Goal: Find specific page/section: Find specific page/section

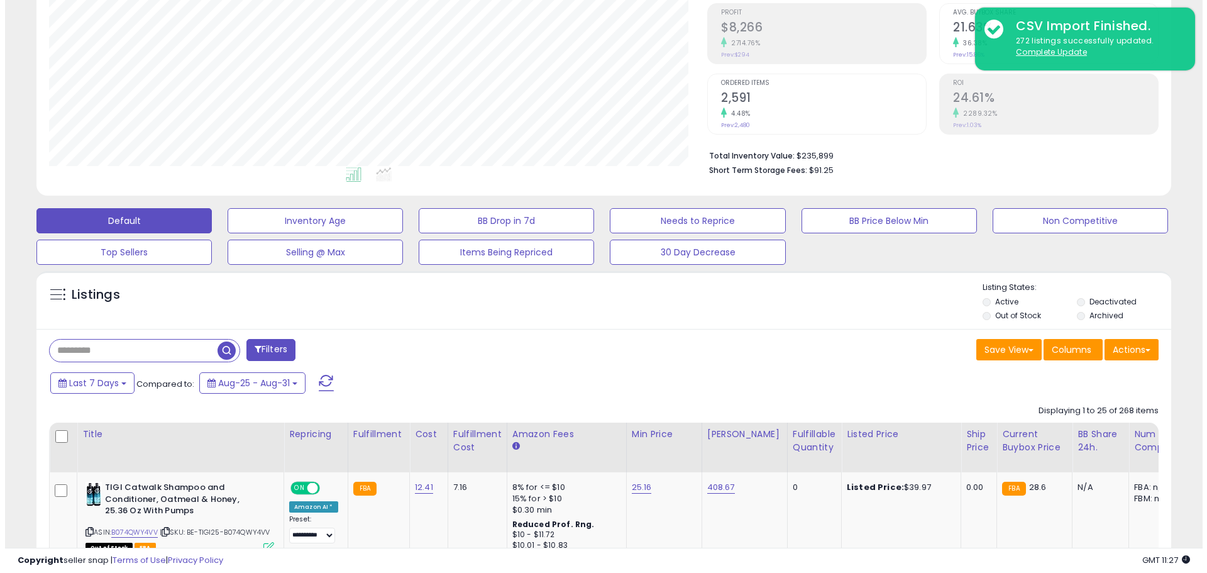
scroll to position [189, 0]
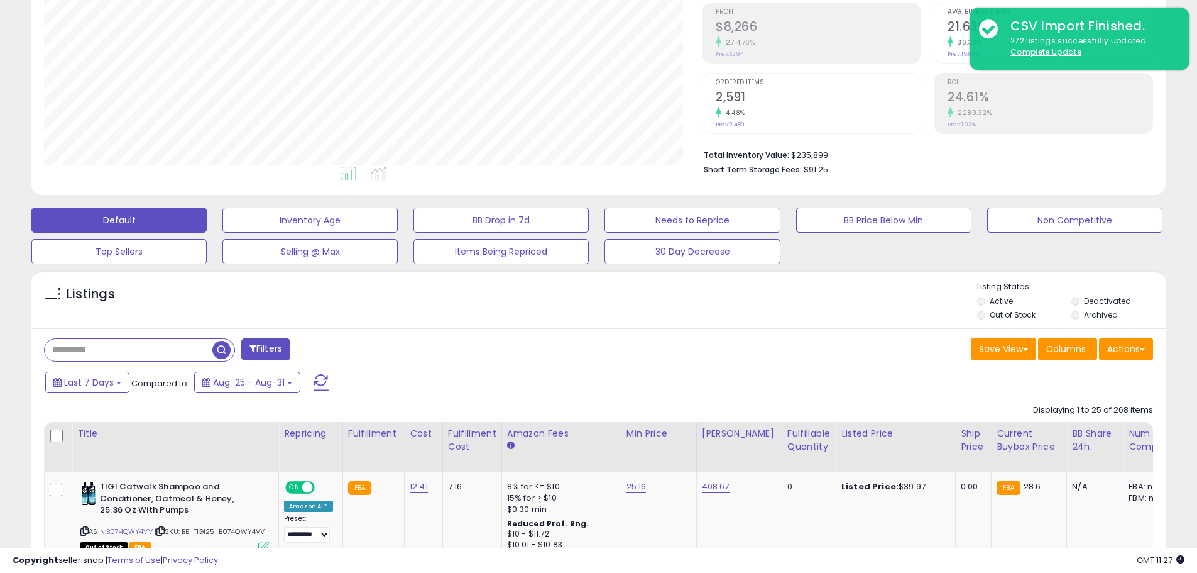
click at [144, 344] on input "text" at bounding box center [129, 350] width 168 height 22
paste input "**********"
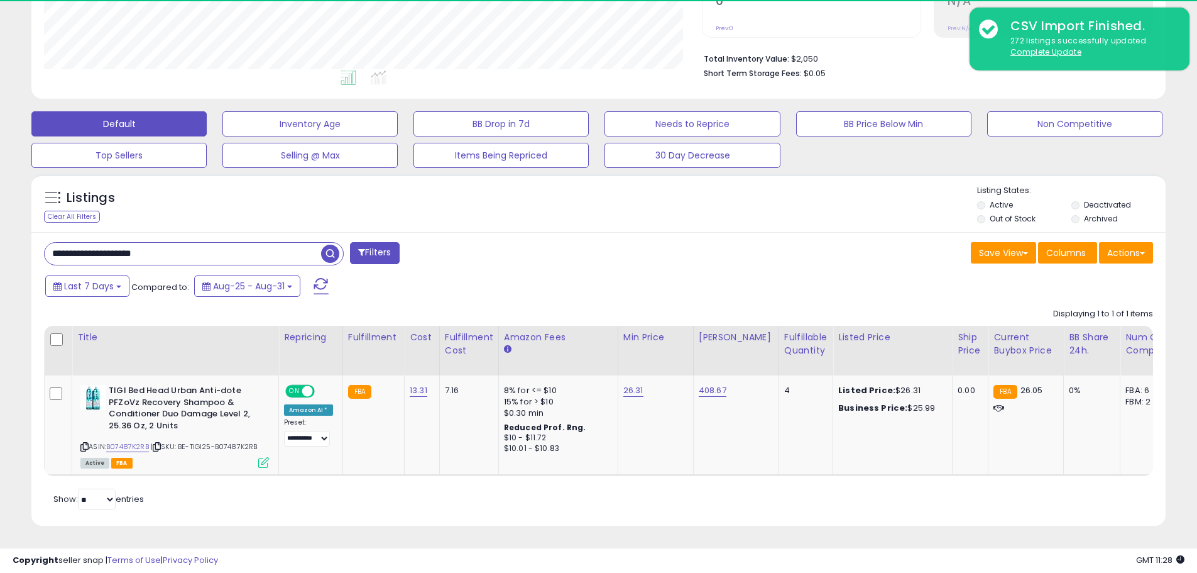
scroll to position [258, 658]
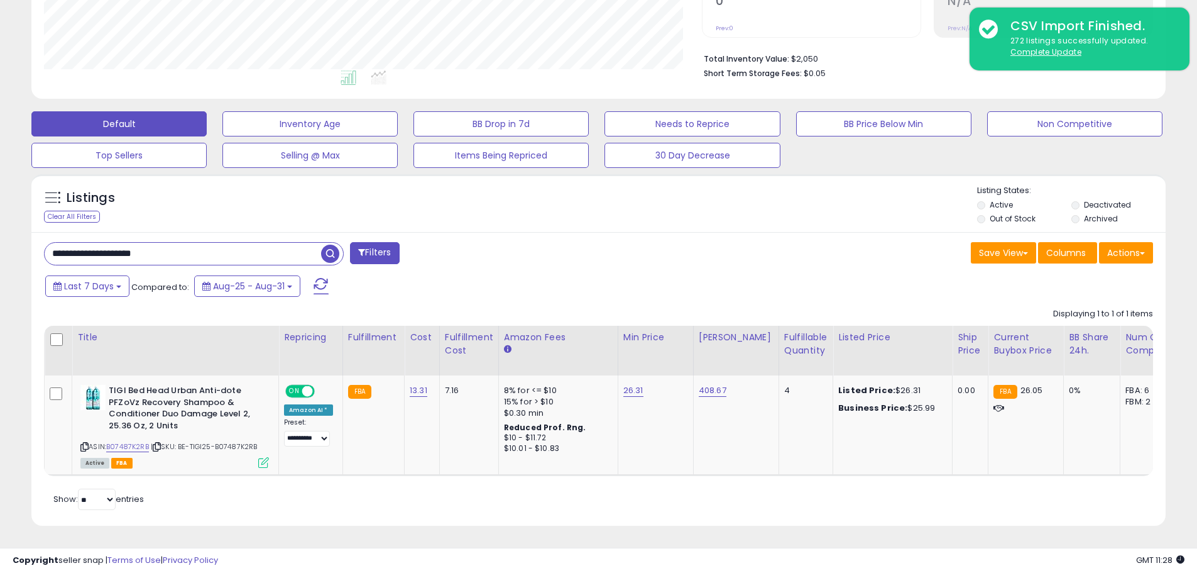
drag, startPoint x: 198, startPoint y: 243, endPoint x: 35, endPoint y: 246, distance: 162.8
click at [35, 246] on div "**********" at bounding box center [317, 254] width 564 height 25
paste input "text"
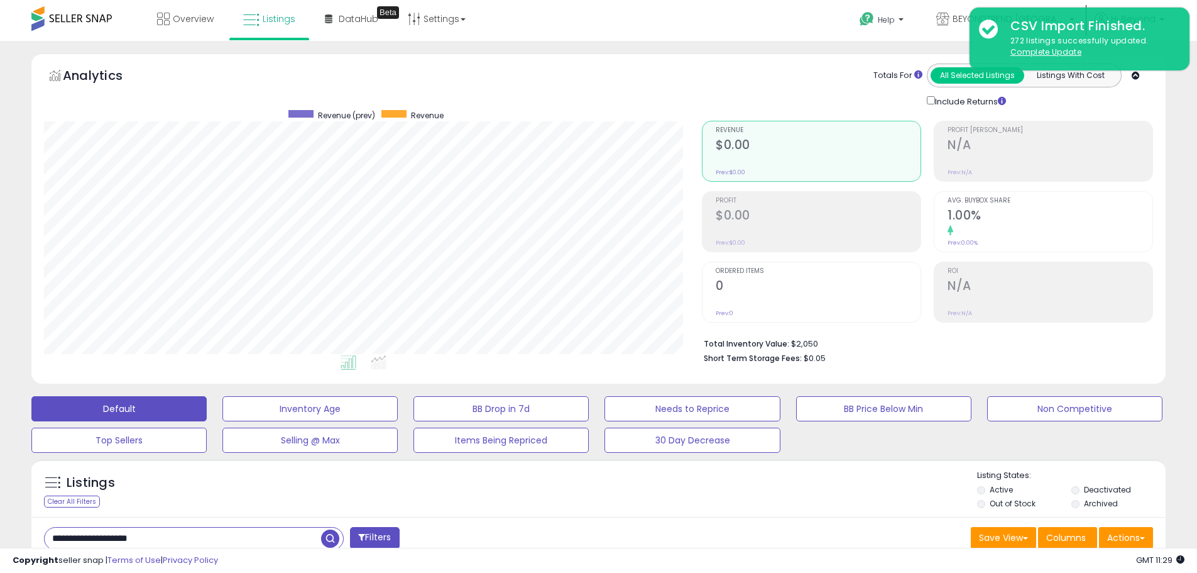
scroll to position [251, 0]
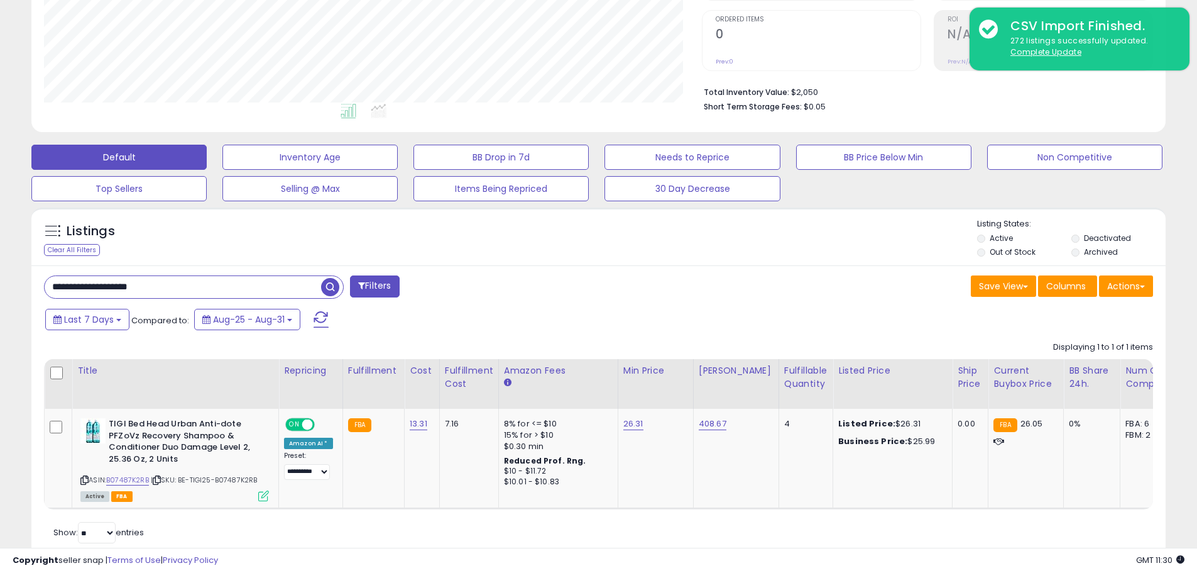
drag, startPoint x: 174, startPoint y: 284, endPoint x: 42, endPoint y: 275, distance: 132.3
click at [42, 275] on div "**********" at bounding box center [317, 287] width 564 height 25
type input "*******"
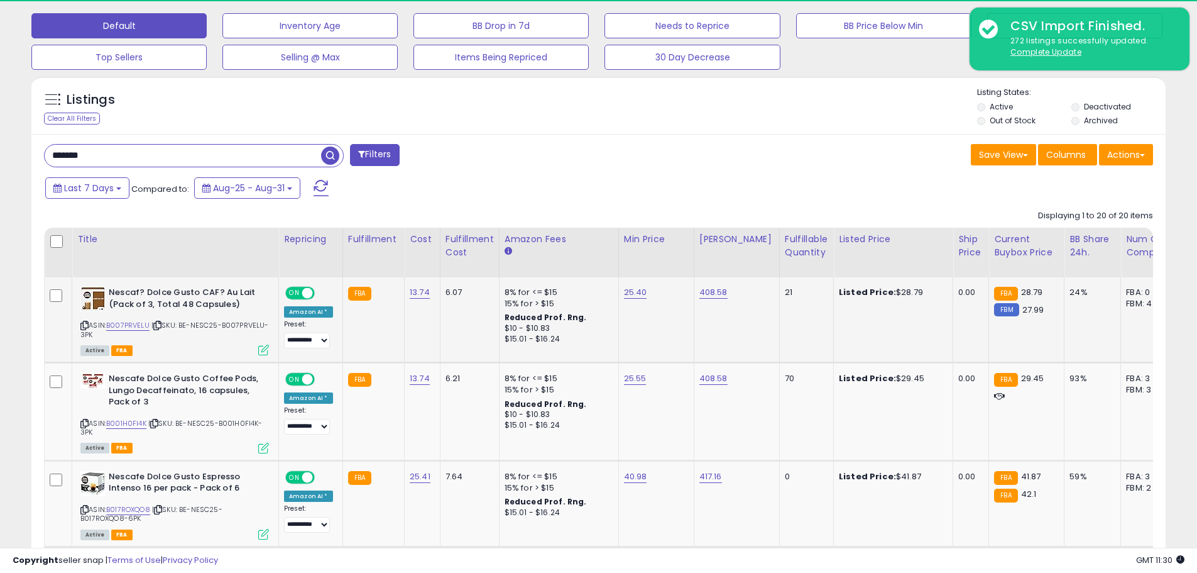
scroll to position [258, 658]
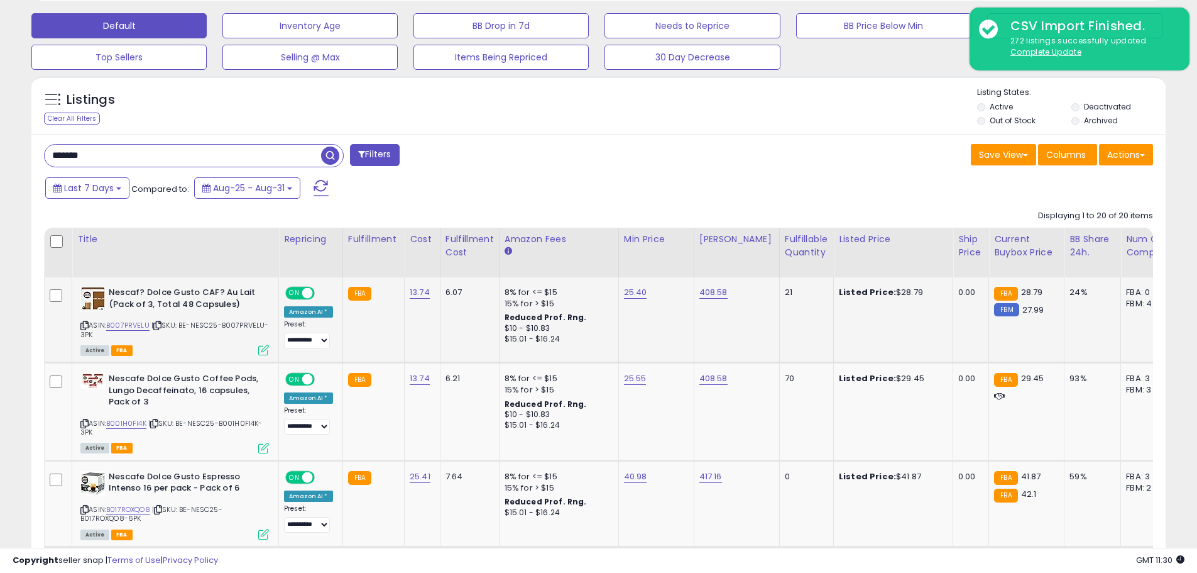
click at [302, 293] on span at bounding box center [307, 293] width 11 height 11
click at [304, 378] on span at bounding box center [307, 379] width 11 height 11
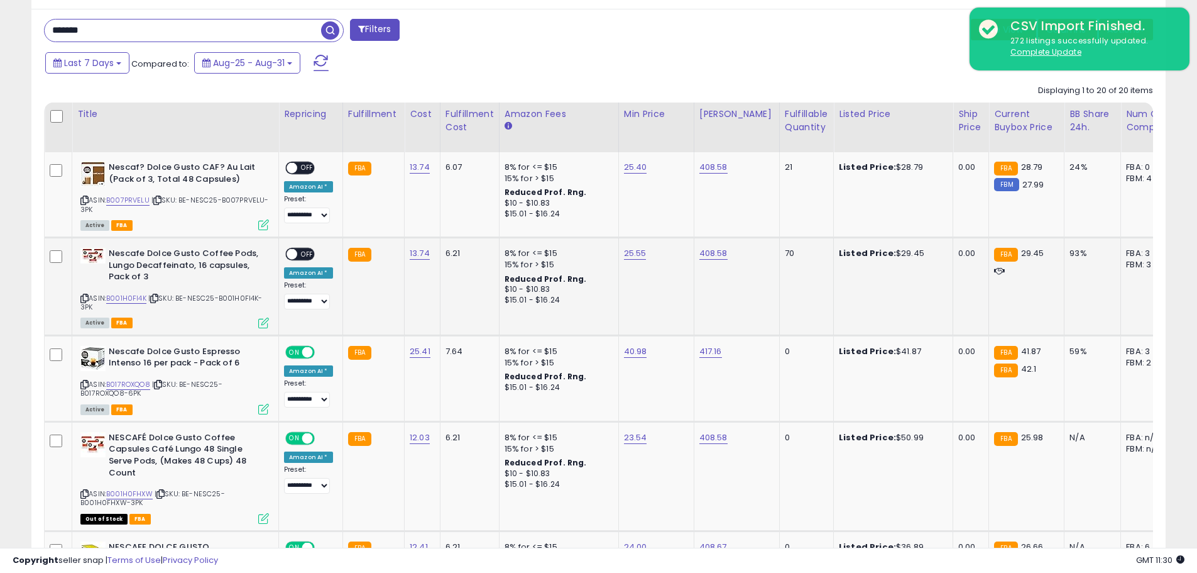
scroll to position [508, 0]
click at [306, 349] on span at bounding box center [307, 351] width 11 height 11
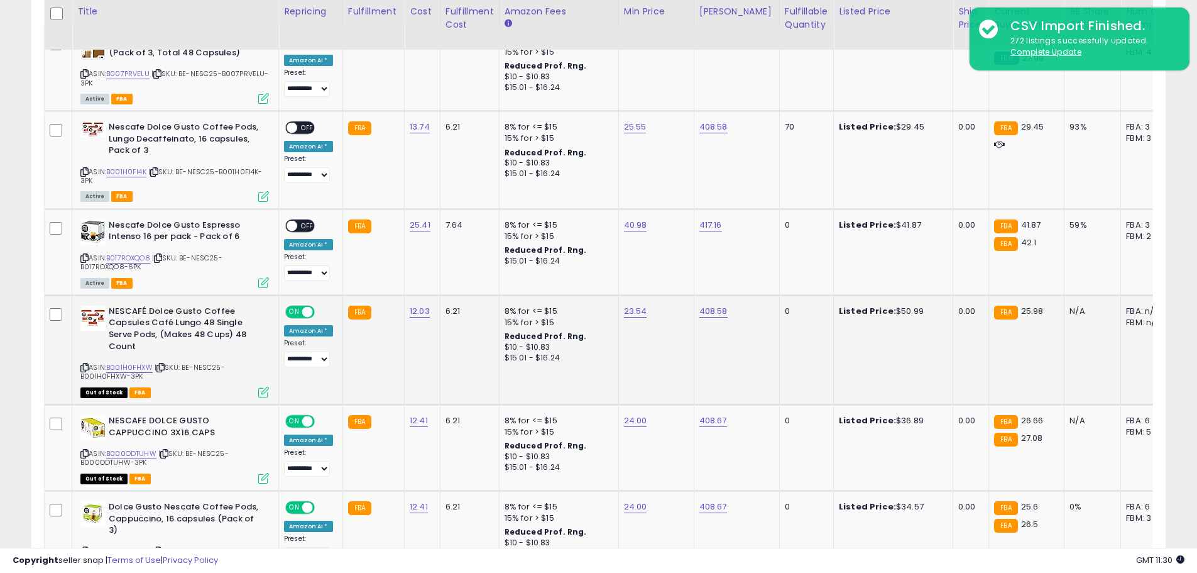
click at [308, 317] on span at bounding box center [307, 311] width 11 height 11
click at [305, 418] on span at bounding box center [307, 421] width 11 height 11
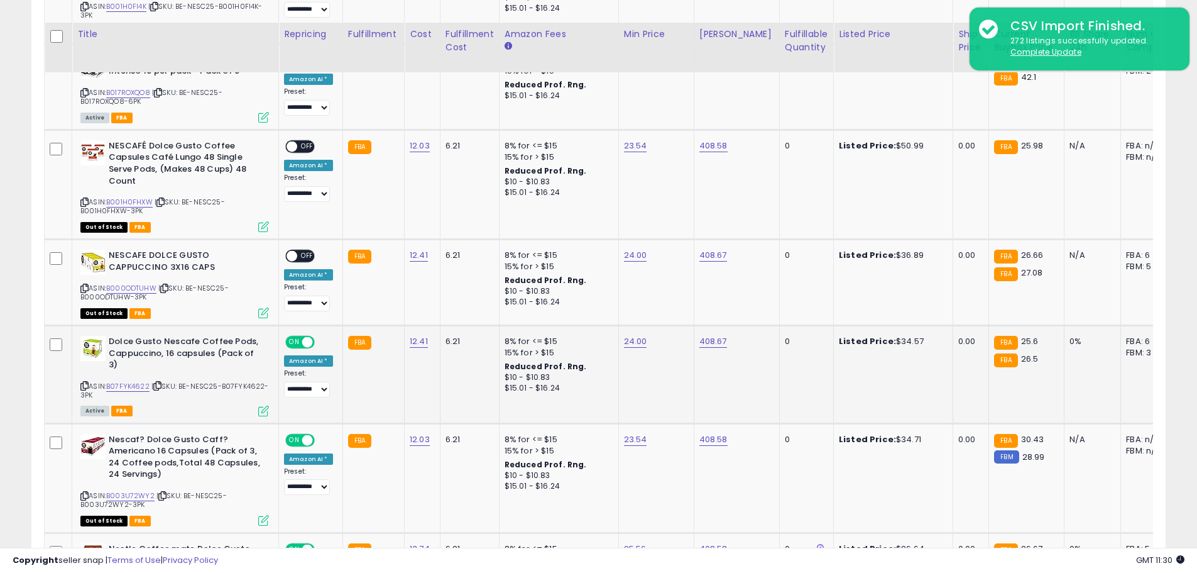
scroll to position [823, 0]
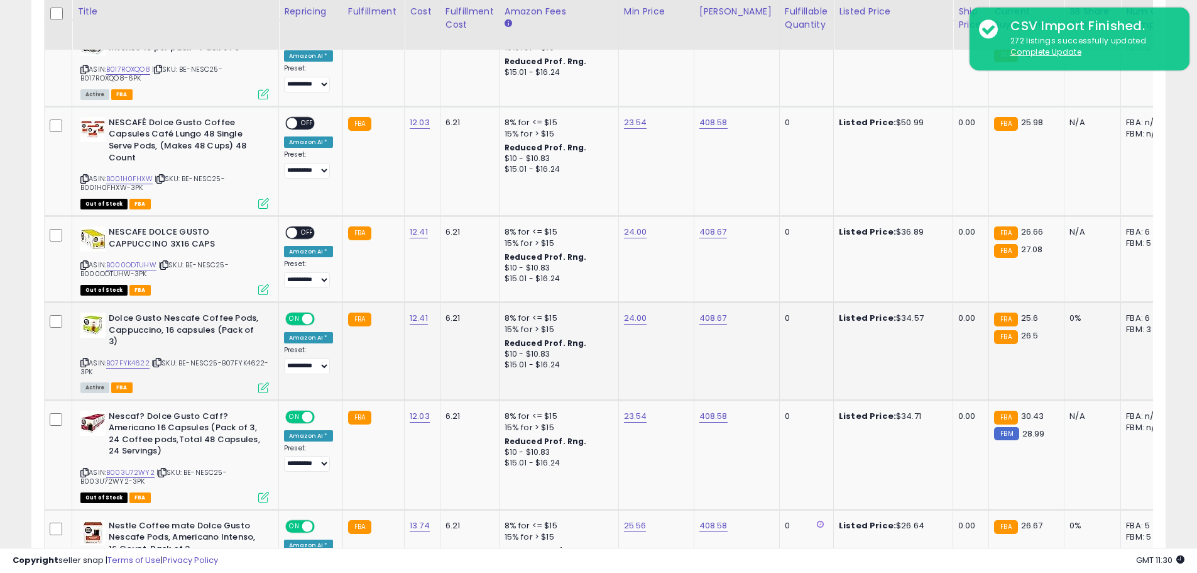
click at [309, 325] on div "ON OFF" at bounding box center [300, 318] width 30 height 13
click at [307, 321] on span at bounding box center [307, 319] width 11 height 11
click at [310, 416] on span at bounding box center [307, 416] width 11 height 11
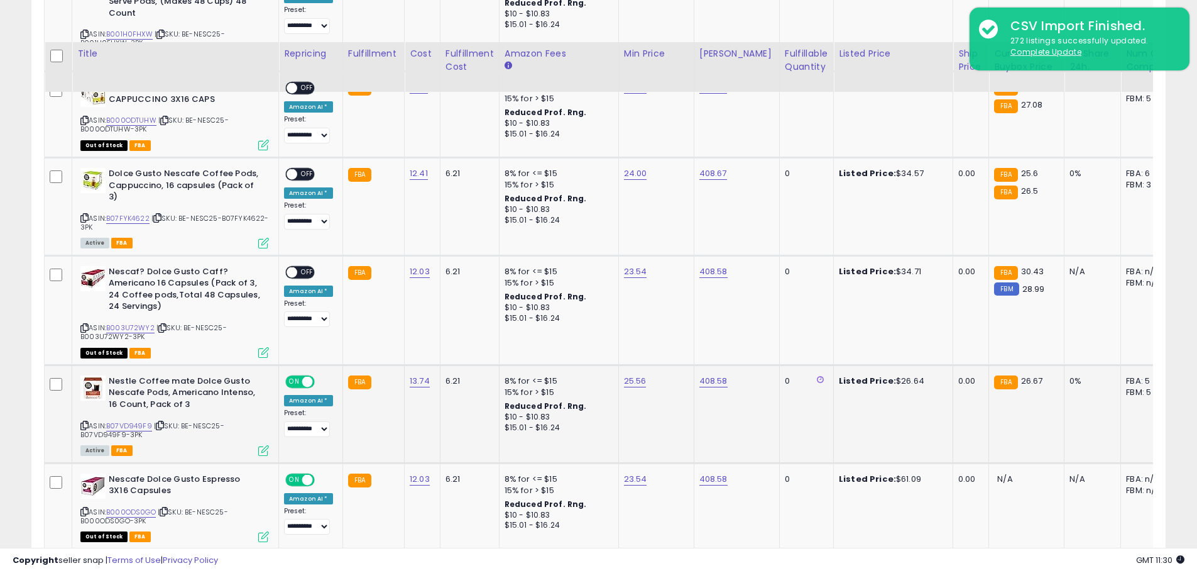
scroll to position [1011, 0]
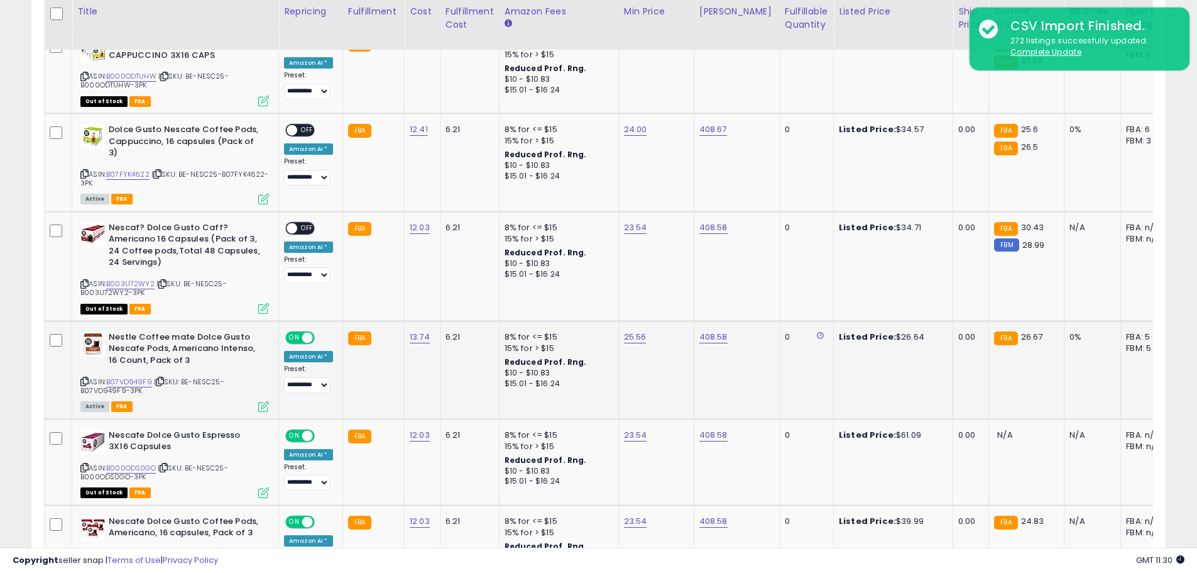
click at [303, 338] on span at bounding box center [307, 337] width 11 height 11
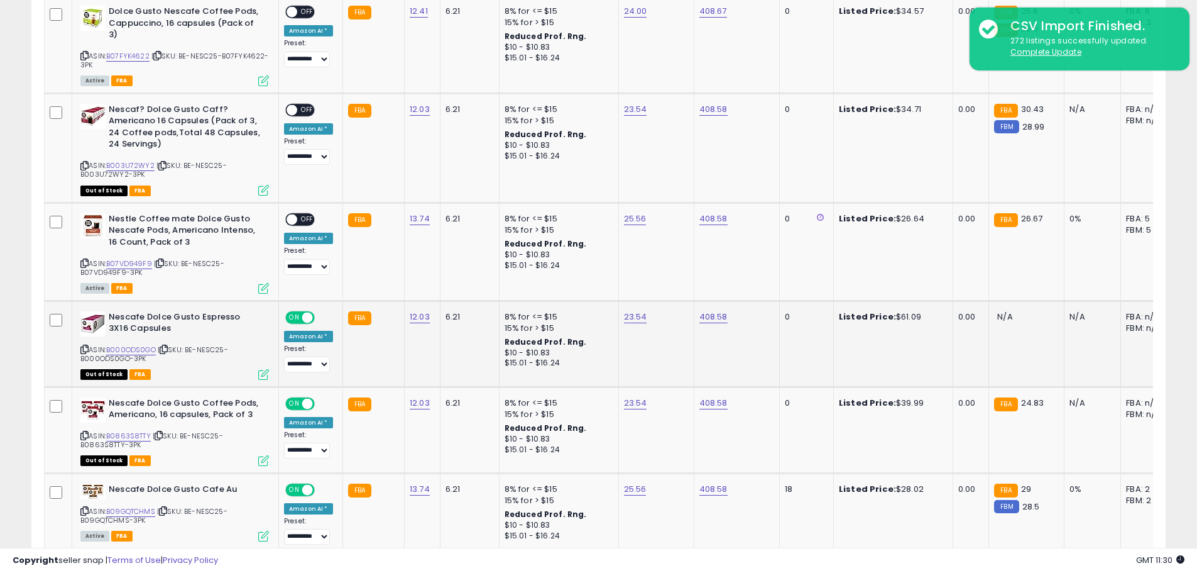
scroll to position [1137, 0]
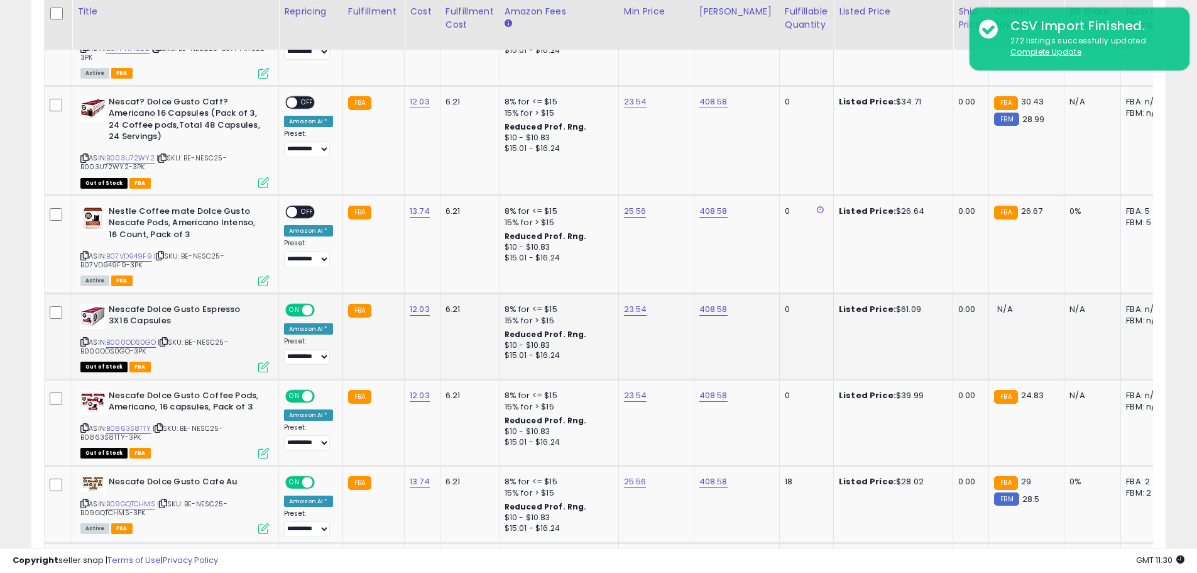
click at [306, 312] on span at bounding box center [307, 309] width 11 height 11
click at [307, 392] on span at bounding box center [307, 395] width 11 height 11
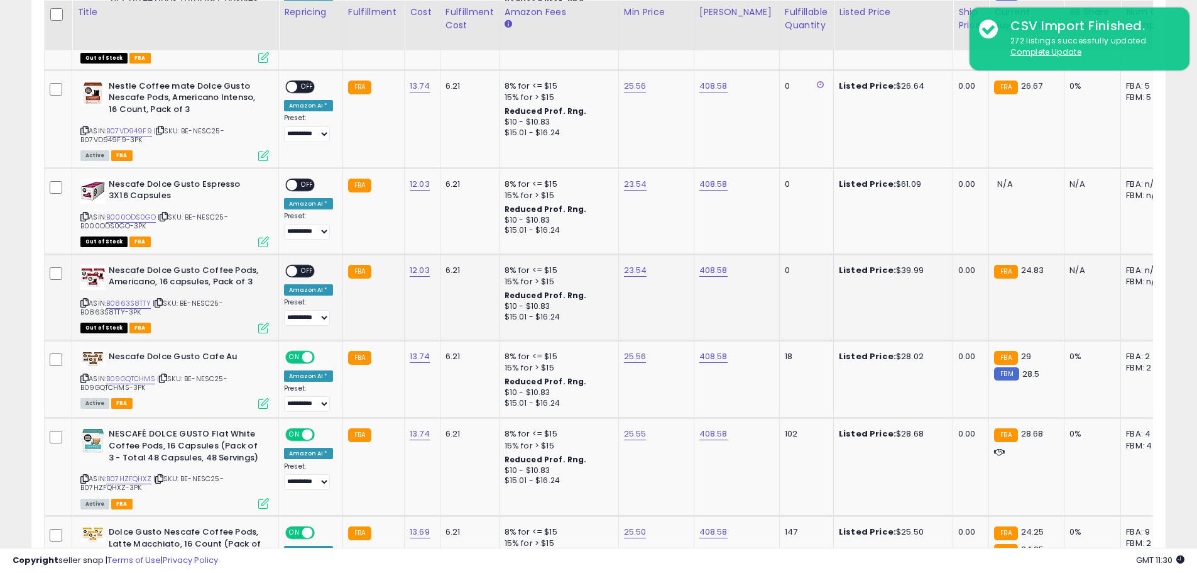
scroll to position [1263, 0]
click at [309, 359] on span at bounding box center [307, 356] width 11 height 11
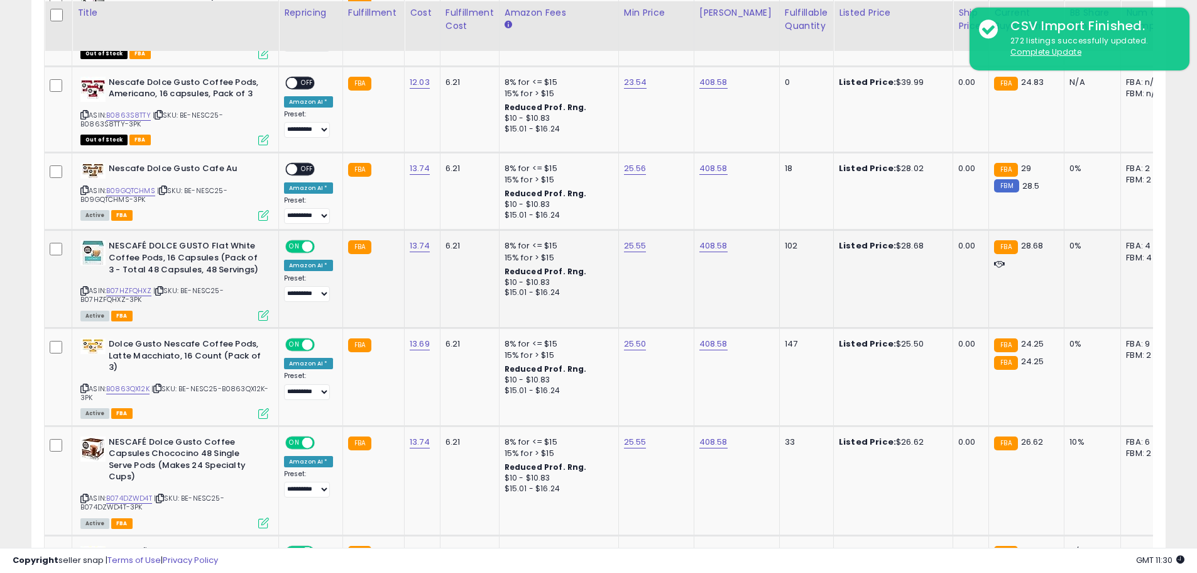
scroll to position [1451, 0]
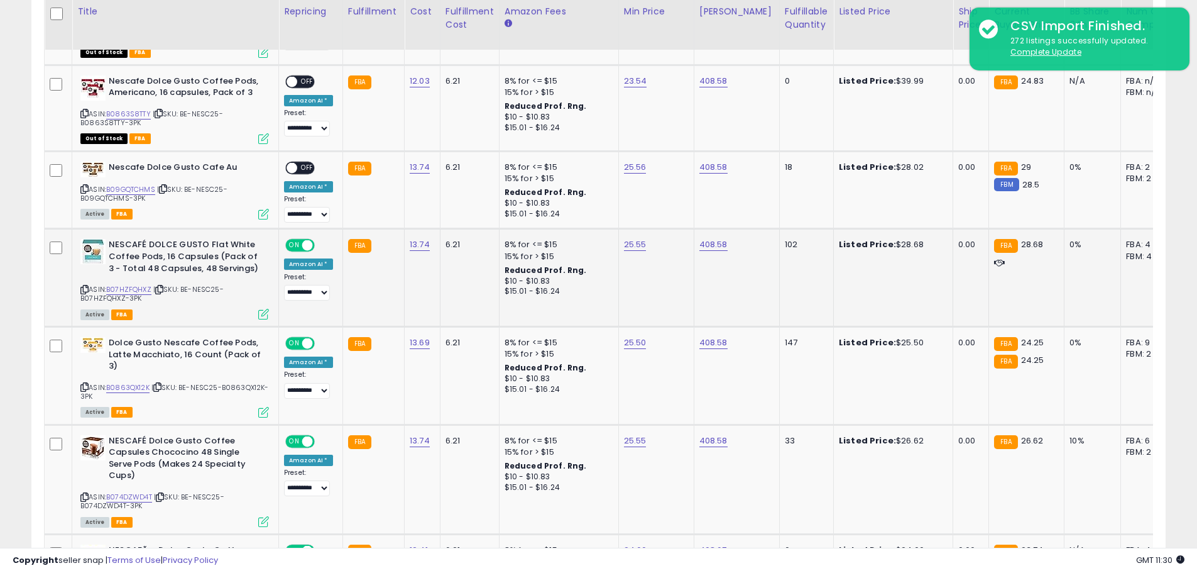
click at [309, 246] on span at bounding box center [307, 245] width 11 height 11
click at [307, 341] on span at bounding box center [307, 343] width 11 height 11
click at [307, 437] on span at bounding box center [307, 441] width 11 height 11
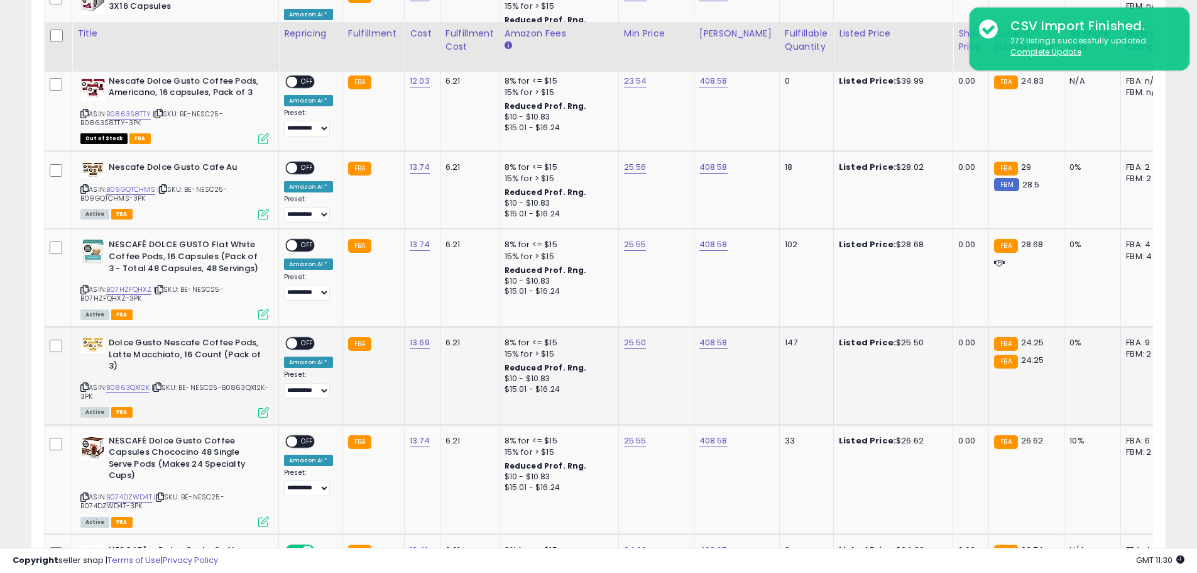
scroll to position [1703, 0]
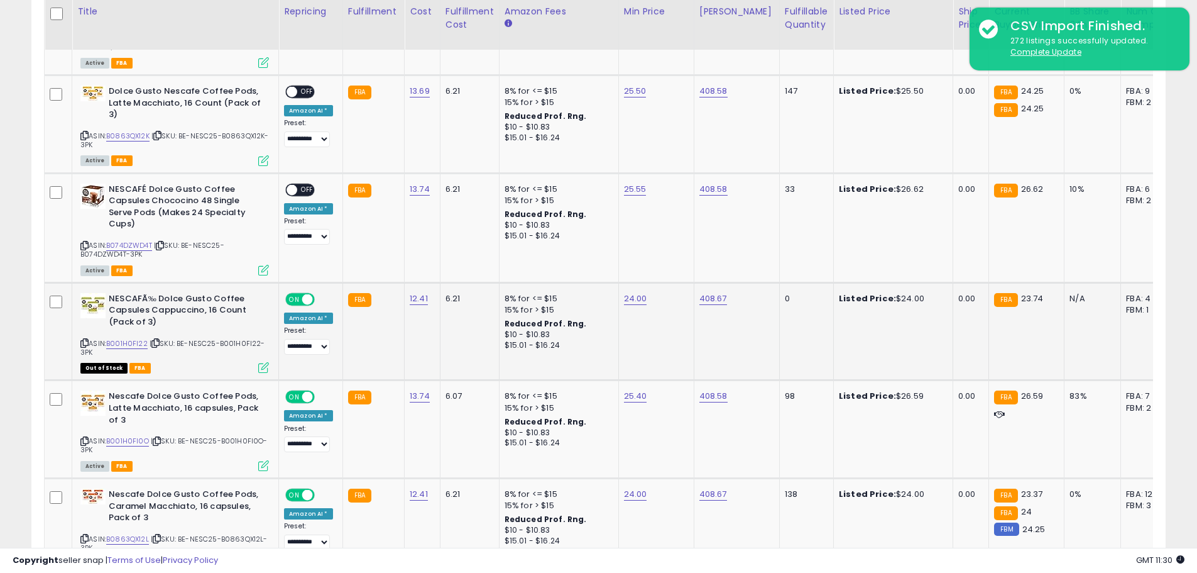
click at [306, 290] on td "**********" at bounding box center [311, 331] width 64 height 98
click at [304, 297] on span at bounding box center [307, 299] width 11 height 11
click at [303, 395] on span at bounding box center [307, 397] width 11 height 11
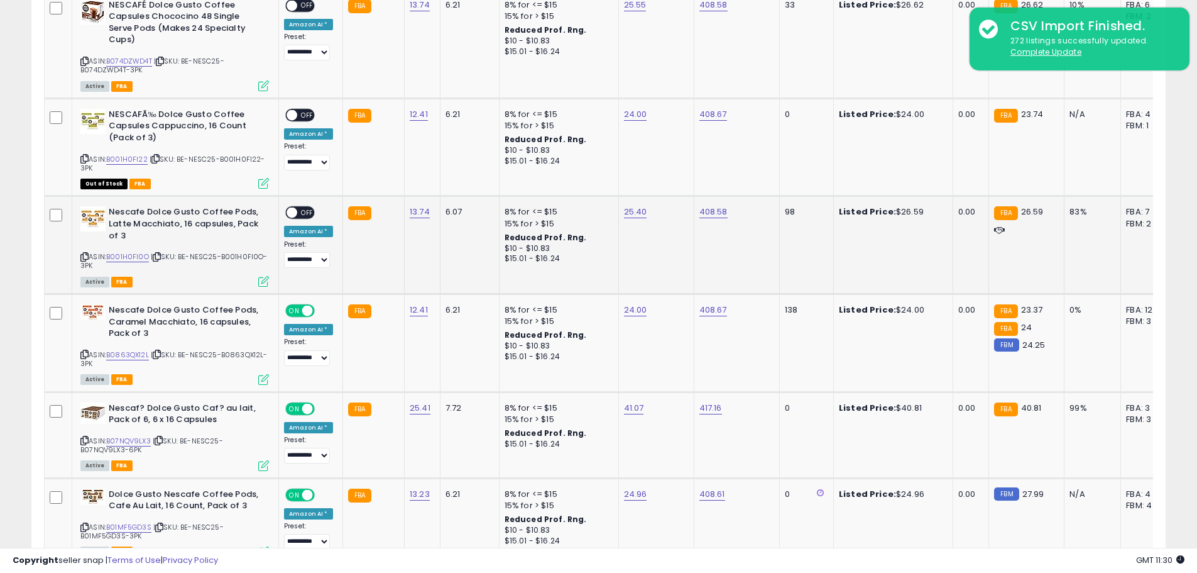
scroll to position [1891, 0]
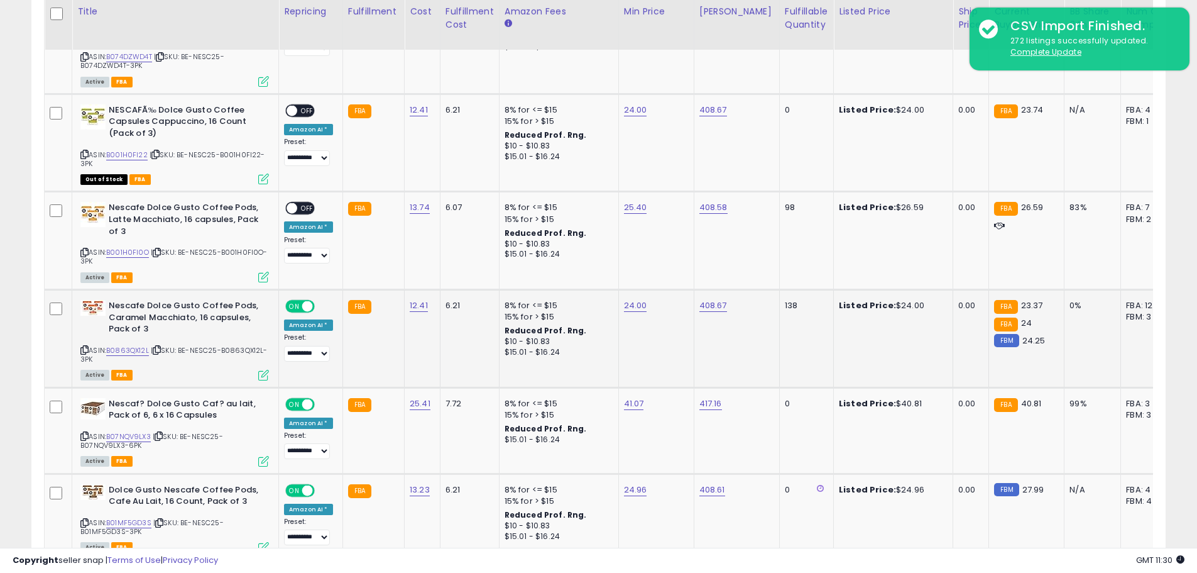
click at [307, 306] on span at bounding box center [307, 306] width 11 height 11
click at [310, 404] on span at bounding box center [307, 403] width 11 height 11
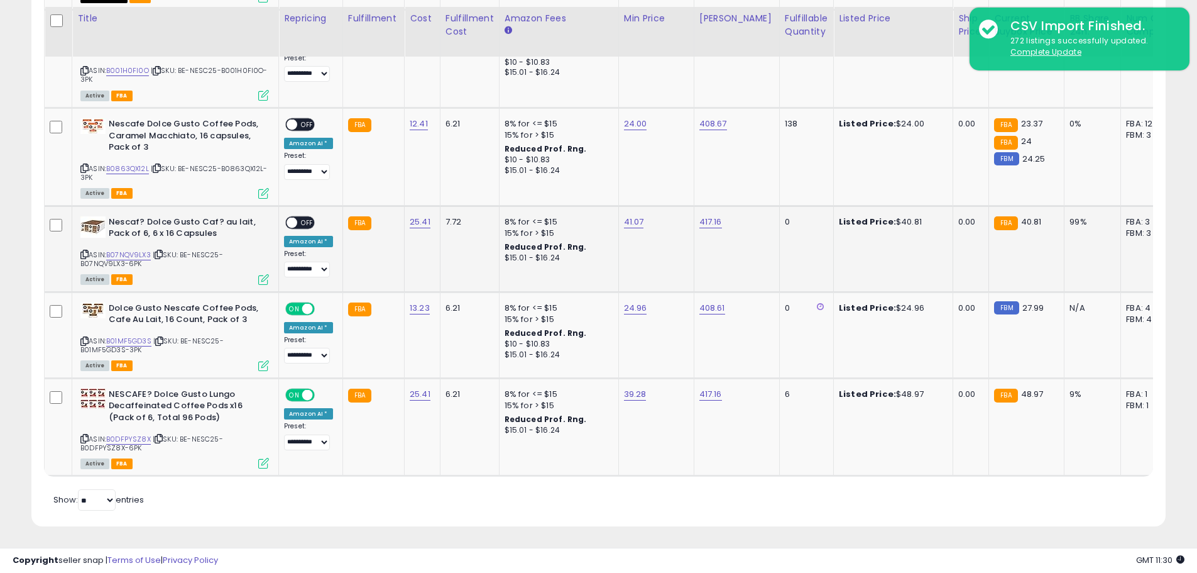
scroll to position [2080, 0]
click at [309, 302] on span at bounding box center [307, 307] width 11 height 11
click at [304, 388] on span at bounding box center [307, 393] width 11 height 11
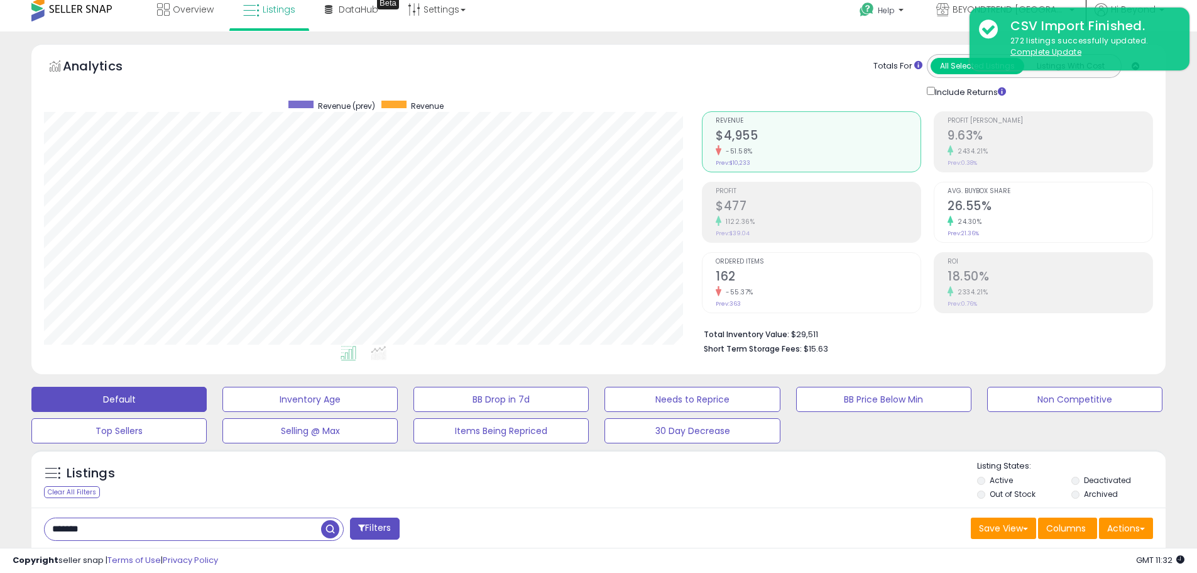
scroll to position [0, 0]
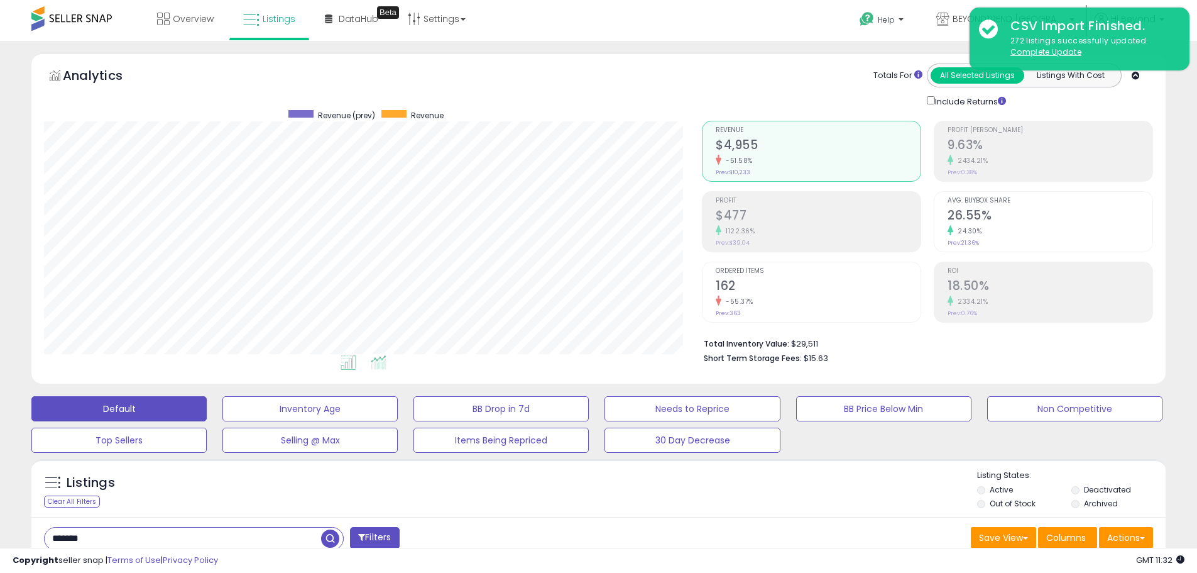
click at [380, 359] on icon at bounding box center [379, 362] width 16 height 14
click at [358, 360] on li at bounding box center [348, 364] width 28 height 22
click at [359, 18] on span "DataHub" at bounding box center [359, 19] width 40 height 13
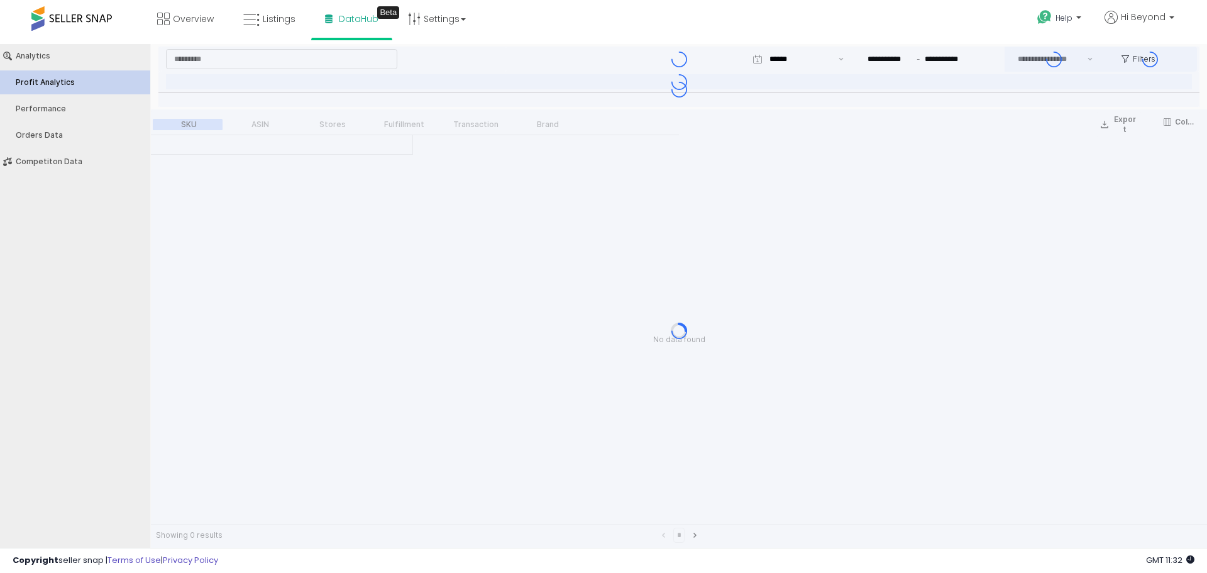
type input "***"
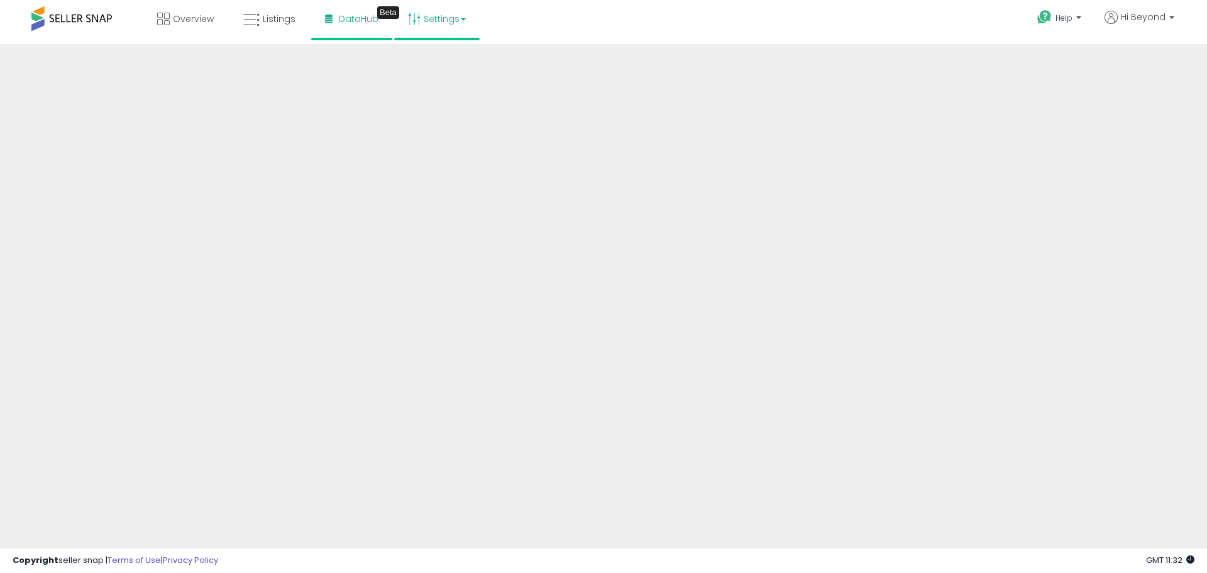
click at [414, 16] on icon at bounding box center [414, 19] width 13 height 13
click at [204, 28] on link "Overview" at bounding box center [185, 19] width 75 height 38
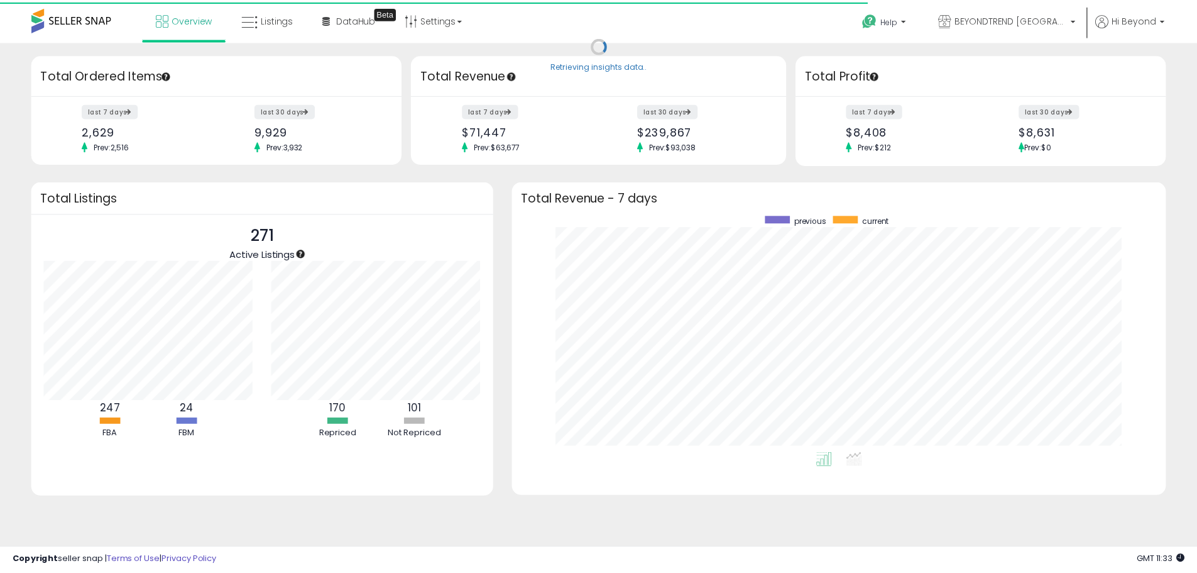
scroll to position [628273, 627882]
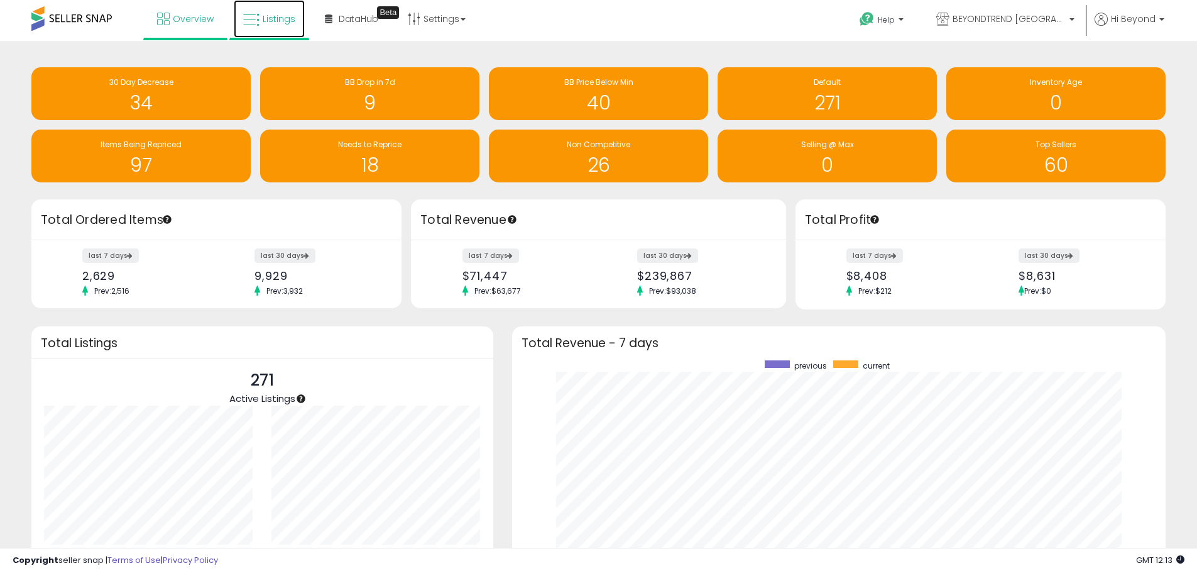
click at [262, 25] on link "Listings" at bounding box center [269, 19] width 71 height 38
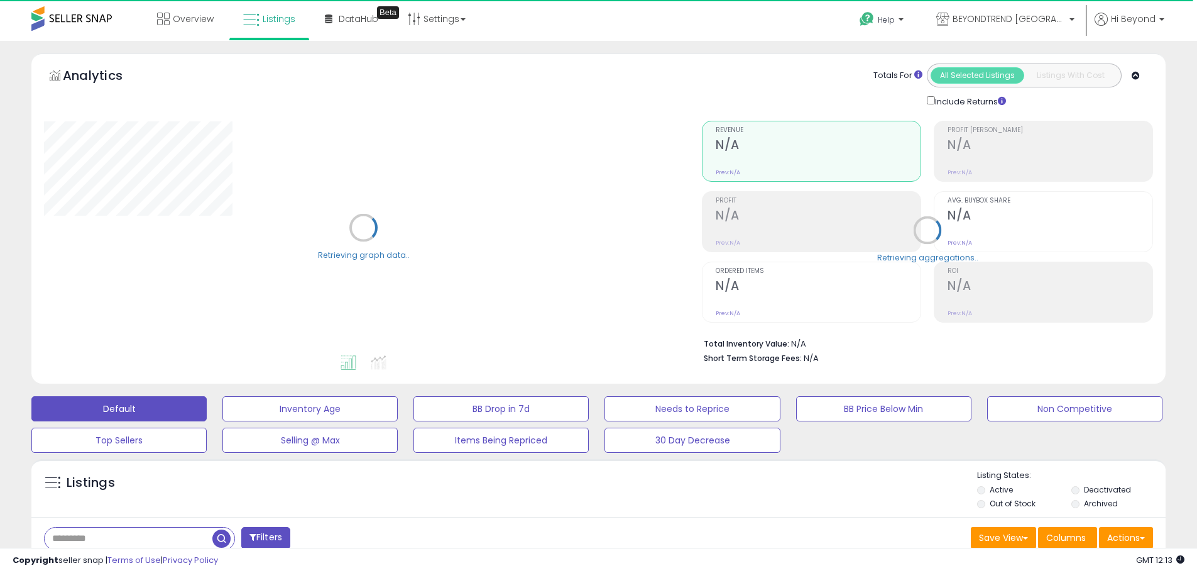
scroll to position [189, 0]
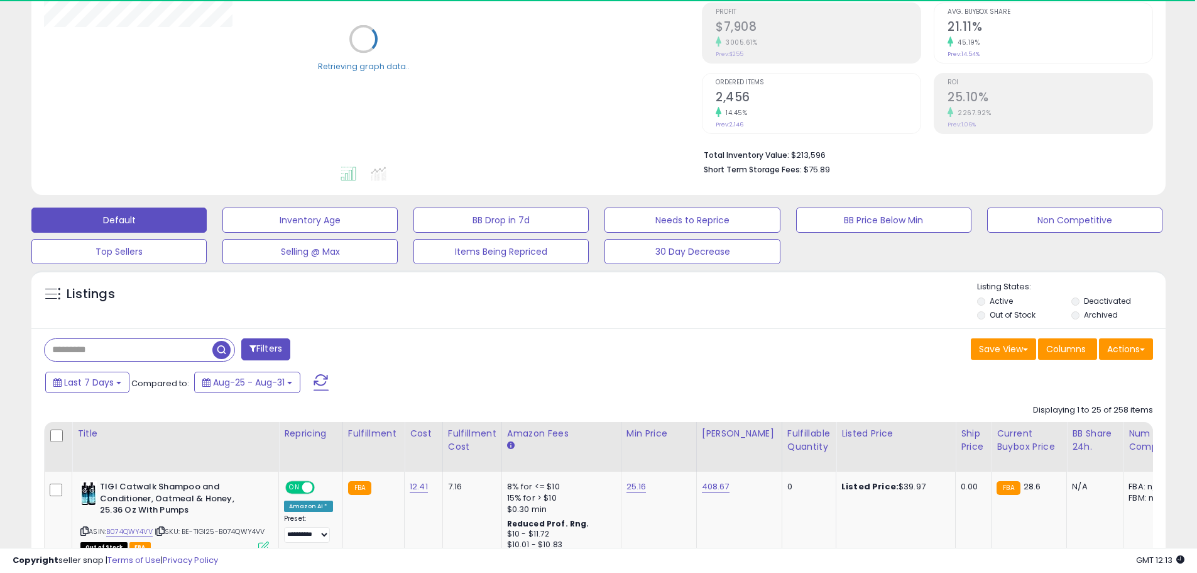
click at [118, 358] on input "text" at bounding box center [129, 350] width 168 height 22
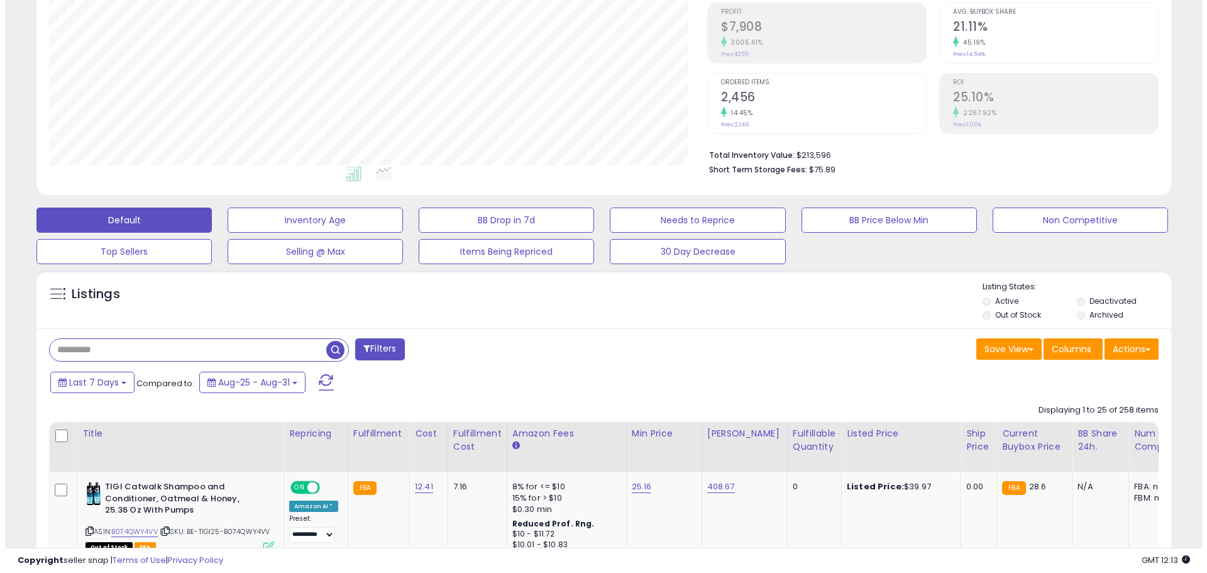
scroll to position [258, 658]
paste input "**********"
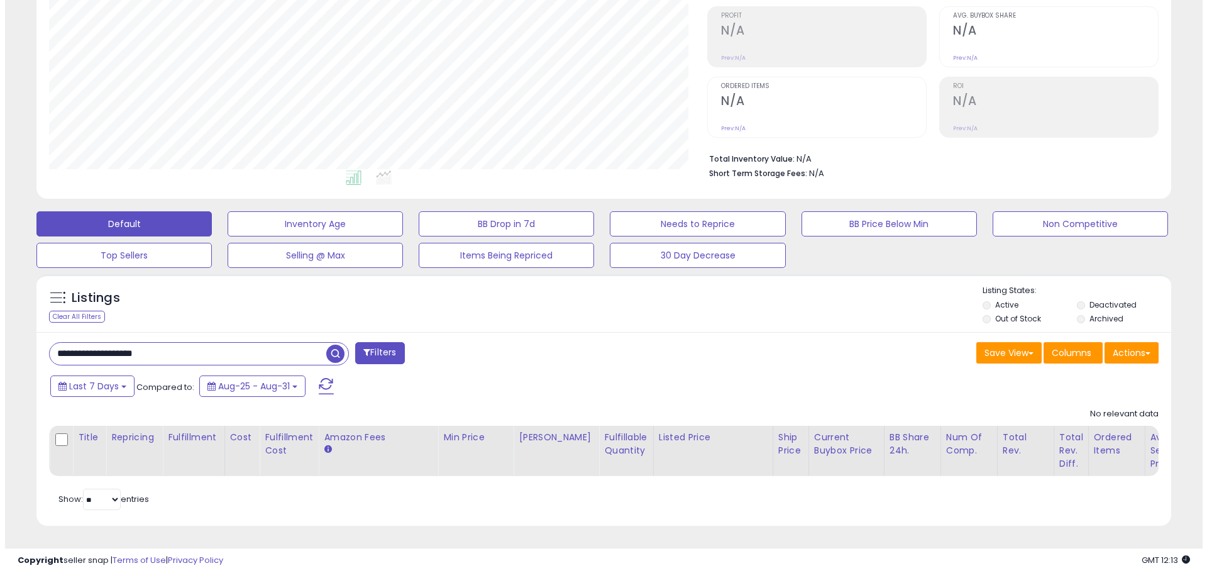
scroll to position [194, 0]
click at [177, 343] on input "**********" at bounding box center [183, 354] width 277 height 22
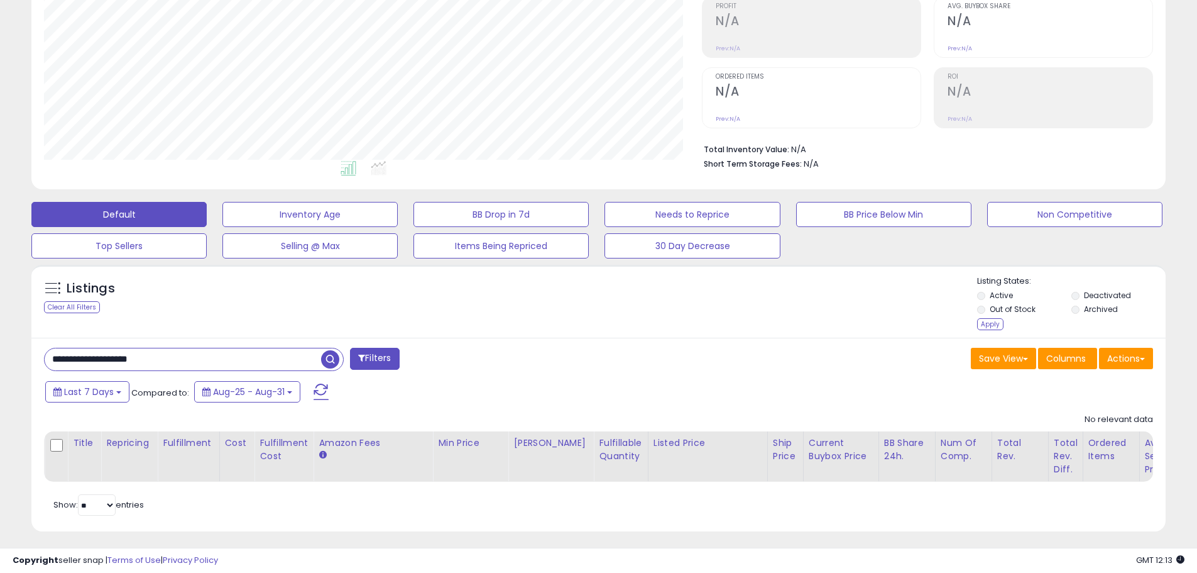
click at [1080, 308] on li "Archived" at bounding box center [1118, 311] width 92 height 14
click at [978, 321] on div "Apply" at bounding box center [990, 324] width 26 height 12
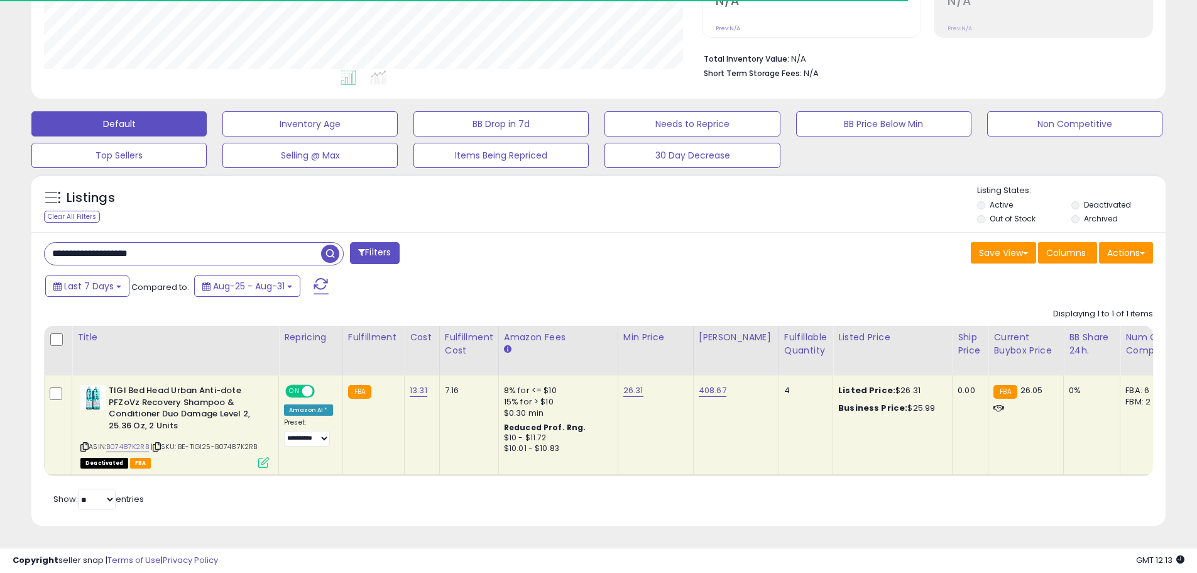
scroll to position [258, 658]
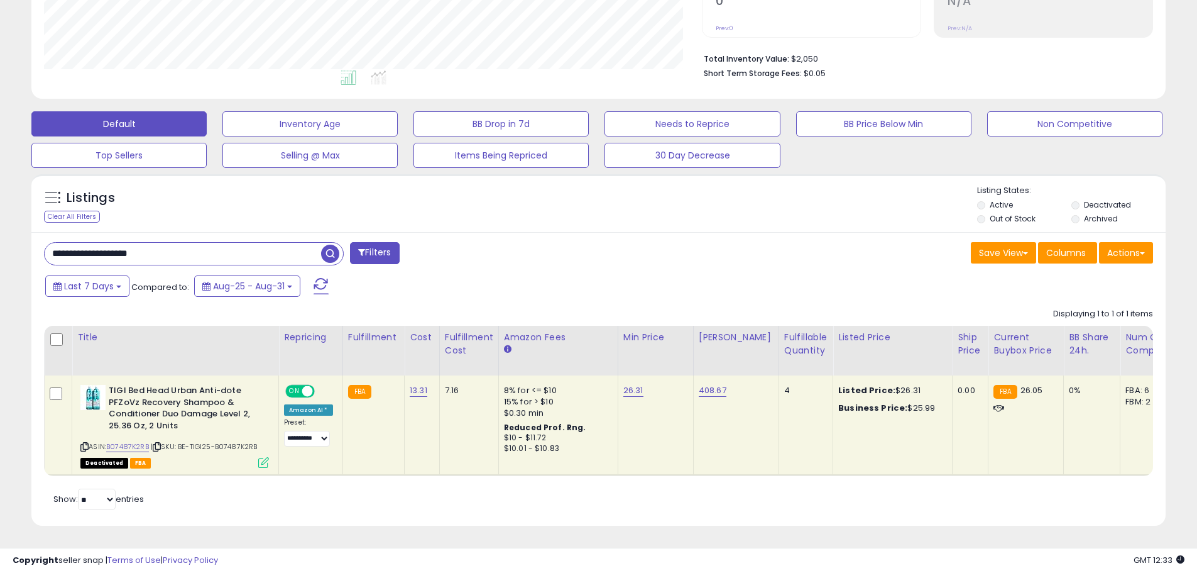
drag, startPoint x: 144, startPoint y: 244, endPoint x: 48, endPoint y: 241, distance: 95.6
click at [47, 244] on input "**********" at bounding box center [183, 254] width 277 height 22
paste input "****"
type input "**********"
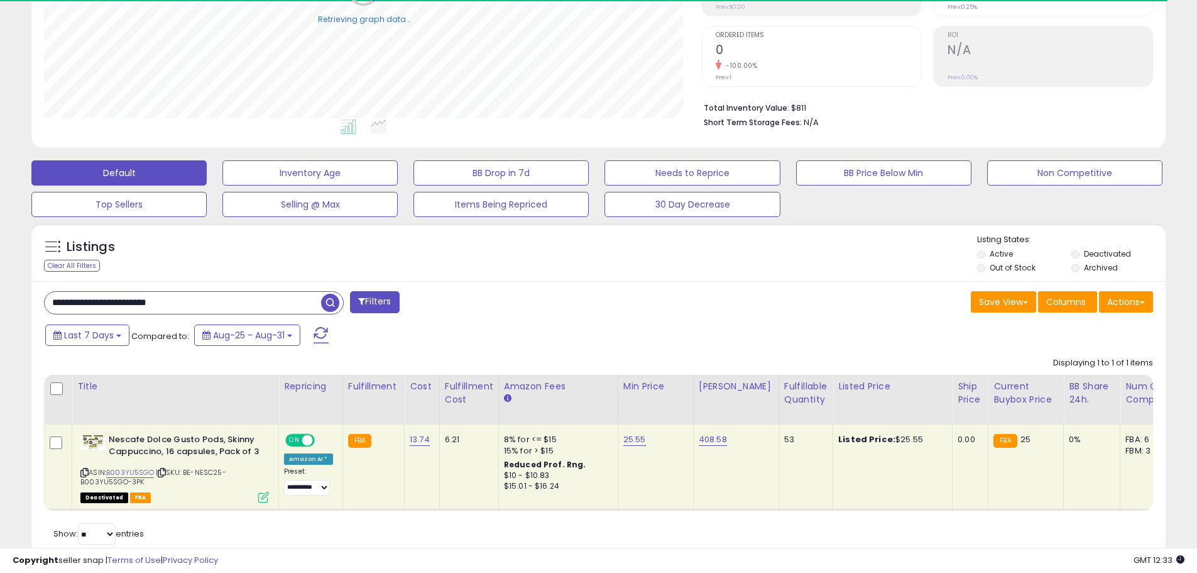
scroll to position [280, 0]
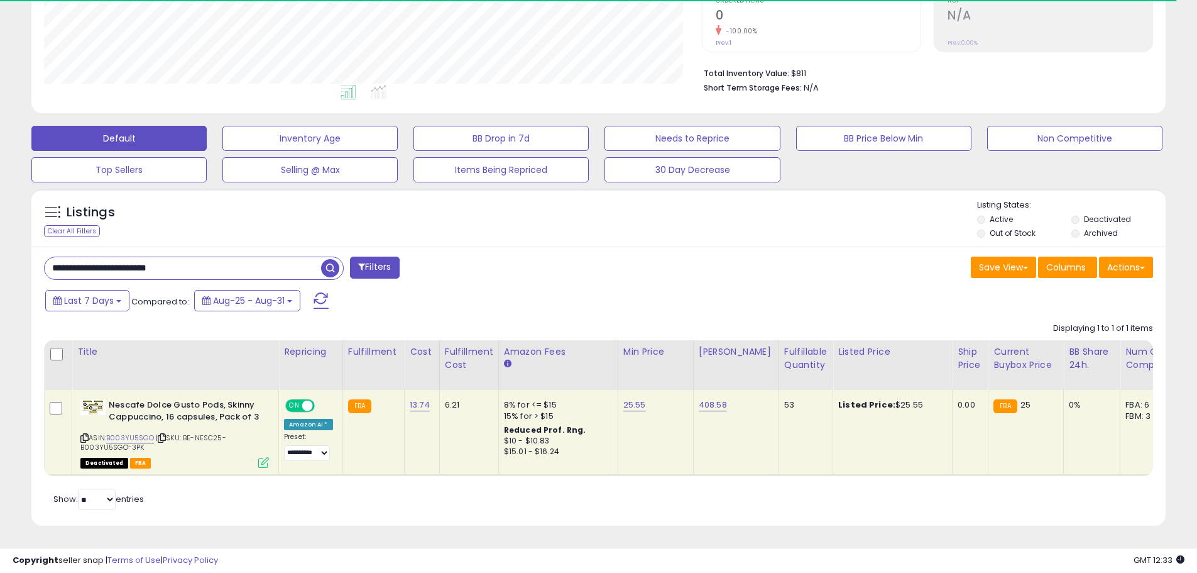
click at [302, 400] on span at bounding box center [307, 405] width 11 height 11
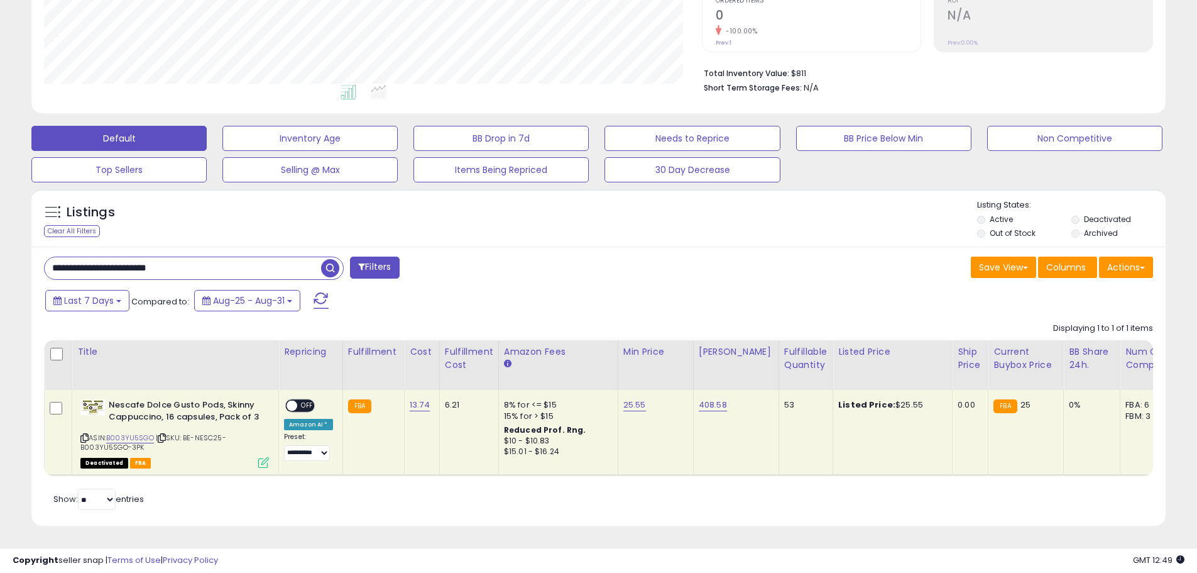
drag, startPoint x: 146, startPoint y: 265, endPoint x: 54, endPoint y: 272, distance: 92.0
click at [54, 272] on div "**********" at bounding box center [317, 268] width 564 height 25
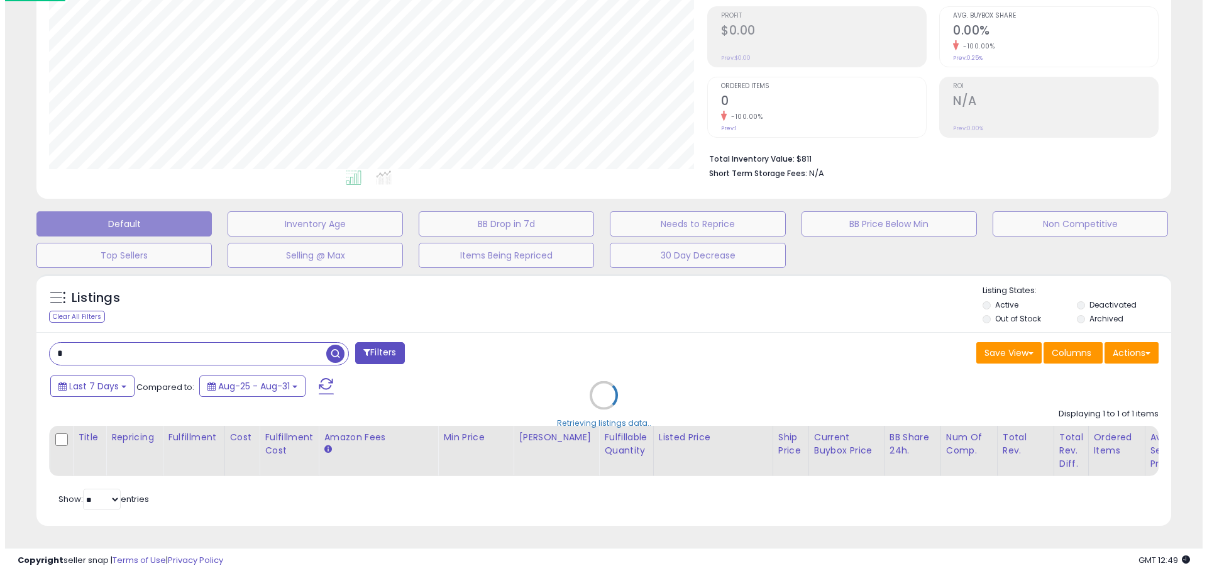
scroll to position [258, 664]
